Goal: Navigation & Orientation: Find specific page/section

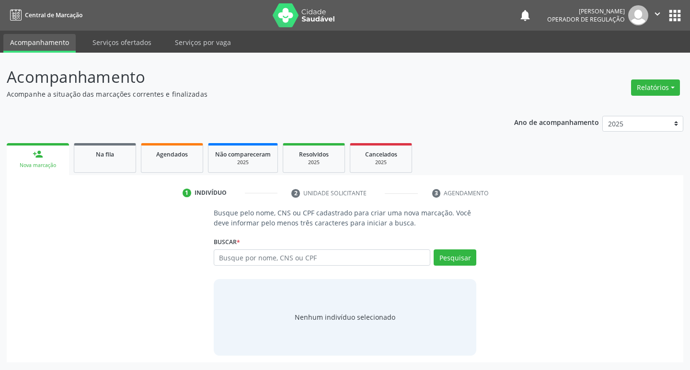
drag, startPoint x: 0, startPoint y: 0, endPoint x: 676, endPoint y: 88, distance: 681.5
click at [676, 88] on button "Relatórios" at bounding box center [655, 88] width 49 height 16
click at [549, 93] on header "Acompanhamento Acompanhe a situação das marcações correntes e finalizadas Relat…" at bounding box center [345, 82] width 677 height 34
click at [133, 38] on link "Serviços ofertados" at bounding box center [122, 42] width 72 height 17
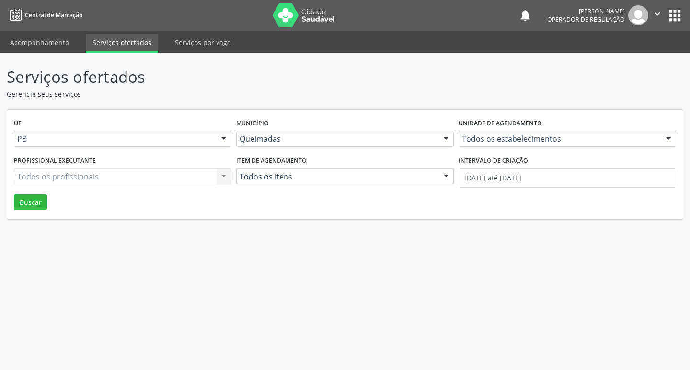
click at [224, 174] on div "Todos os profissionais Todos os profissionais Nenhum resultado encontrado para:…" at bounding box center [123, 177] width 218 height 16
click at [165, 179] on div "Todos os profissionais Todos os profissionais Nenhum resultado encontrado para:…" at bounding box center [123, 177] width 218 height 16
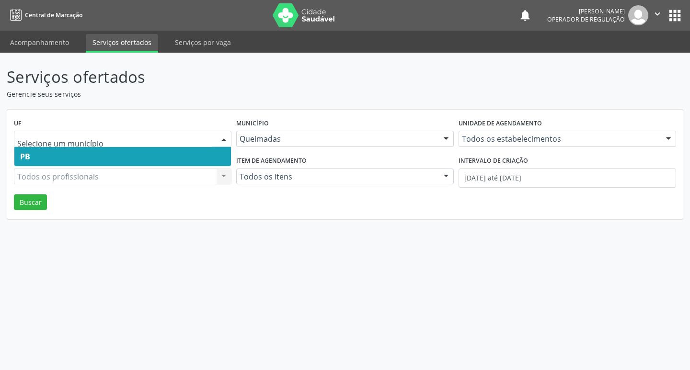
click at [197, 157] on span "PB" at bounding box center [122, 156] width 217 height 19
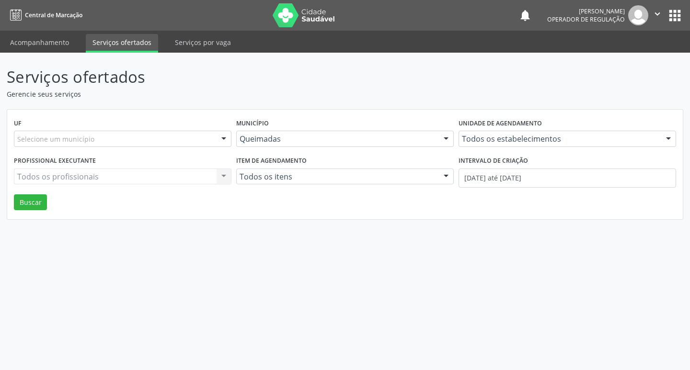
click at [226, 173] on div "Todos os profissionais Todos os profissionais Nenhum resultado encontrado para:…" at bounding box center [123, 177] width 218 height 16
click at [451, 181] on div at bounding box center [446, 177] width 14 height 16
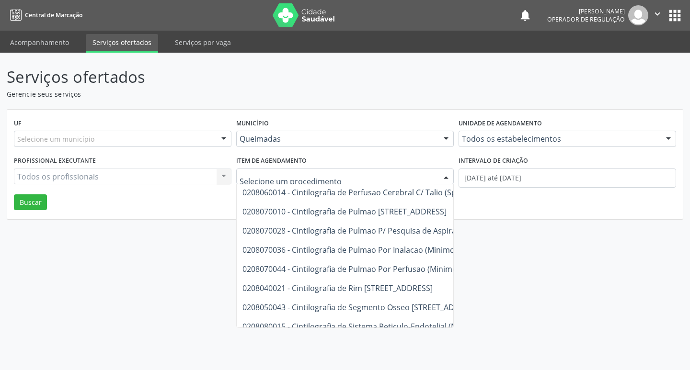
scroll to position [14475, 0]
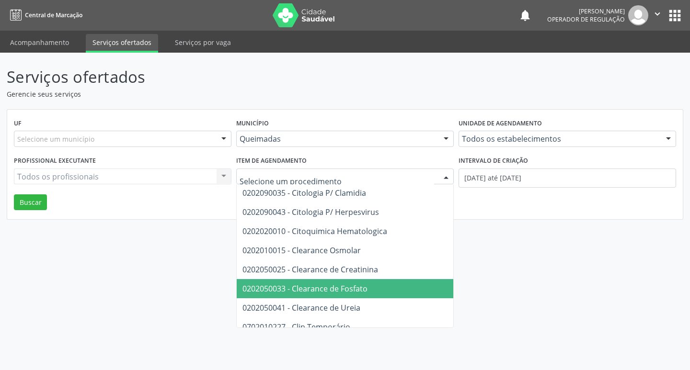
click at [116, 266] on div "Serviços ofertados Gerencie seus serviços UF Selecione um município PB Nenhum r…" at bounding box center [345, 212] width 690 height 318
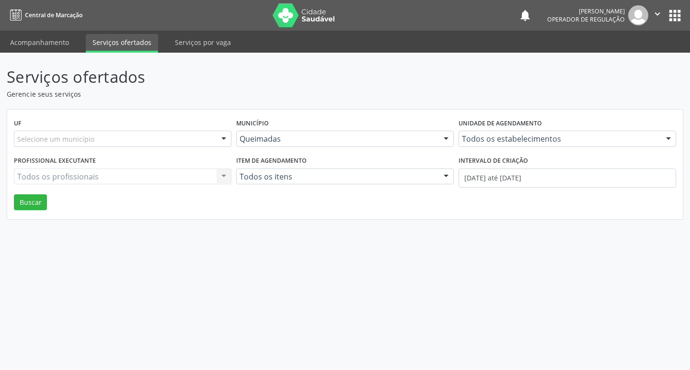
click at [30, 13] on span "Central de Marcação" at bounding box center [54, 15] width 58 height 8
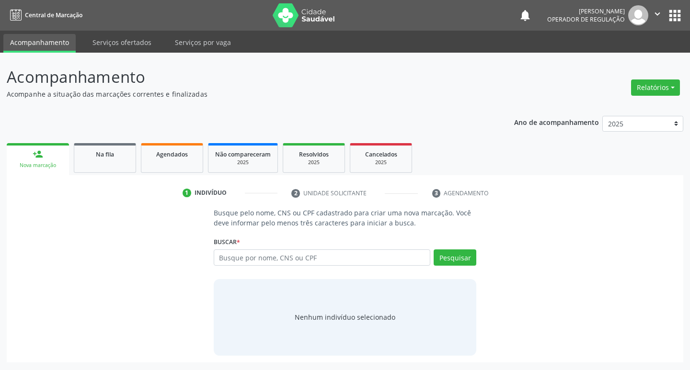
click at [27, 14] on span "Central de Marcação" at bounding box center [54, 15] width 58 height 8
click at [681, 15] on button "apps" at bounding box center [675, 15] width 17 height 17
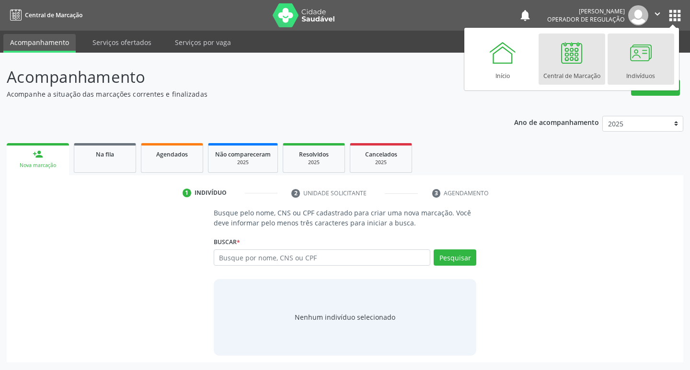
click at [628, 52] on div at bounding box center [640, 52] width 29 height 29
